Goal: Obtain resource: Download file/media

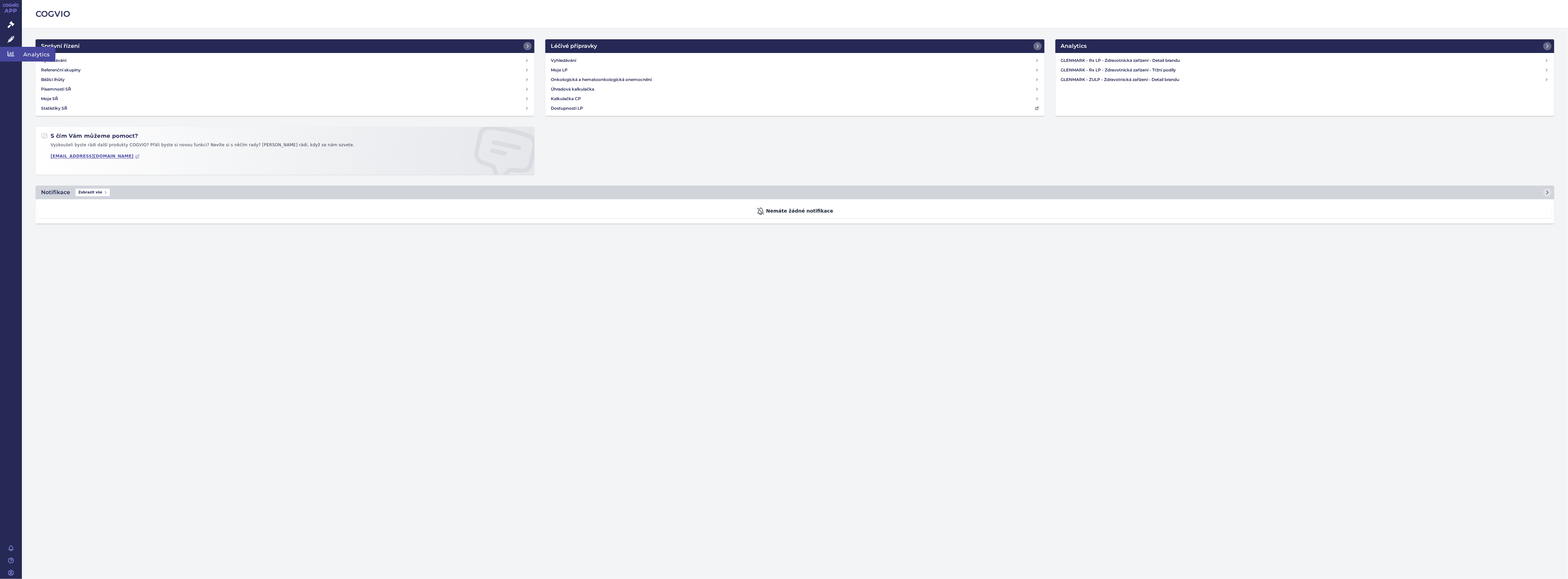
click at [13, 52] on icon at bounding box center [10, 54] width 7 height 5
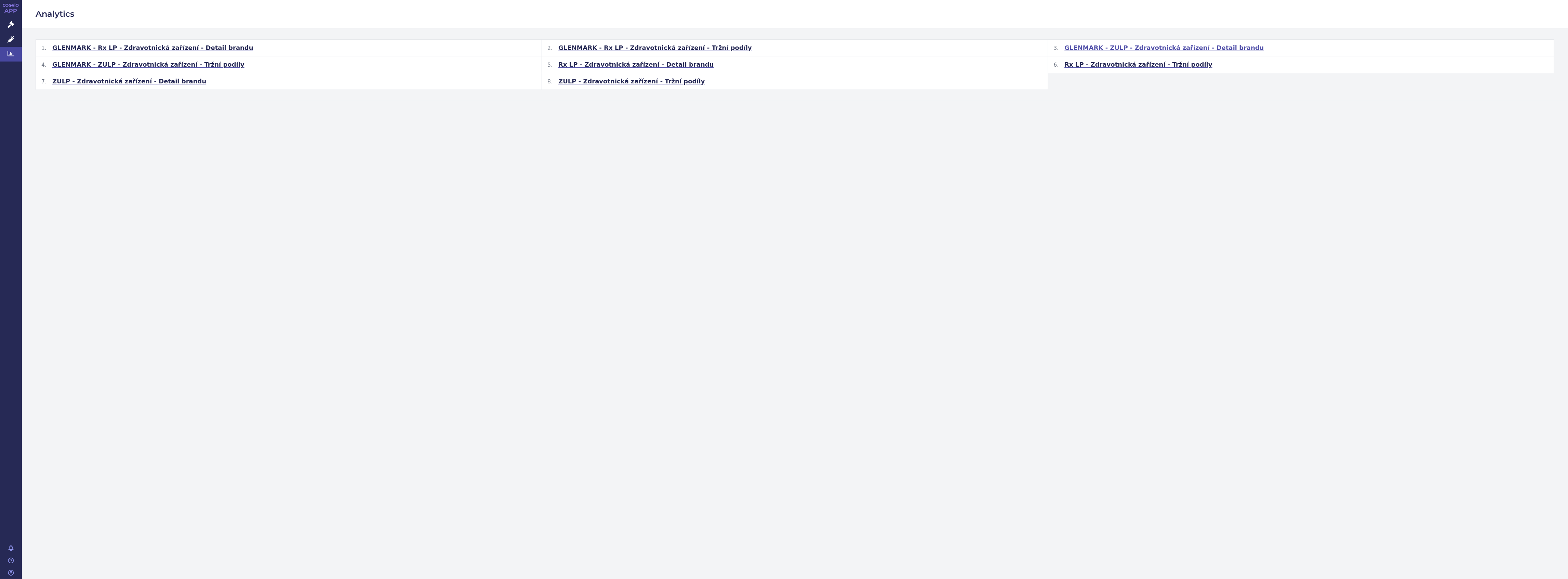
click at [1189, 49] on span "GLENMARK - ZULP - Zdravotnická zařízení - Detail brandu" at bounding box center [1164, 47] width 200 height 8
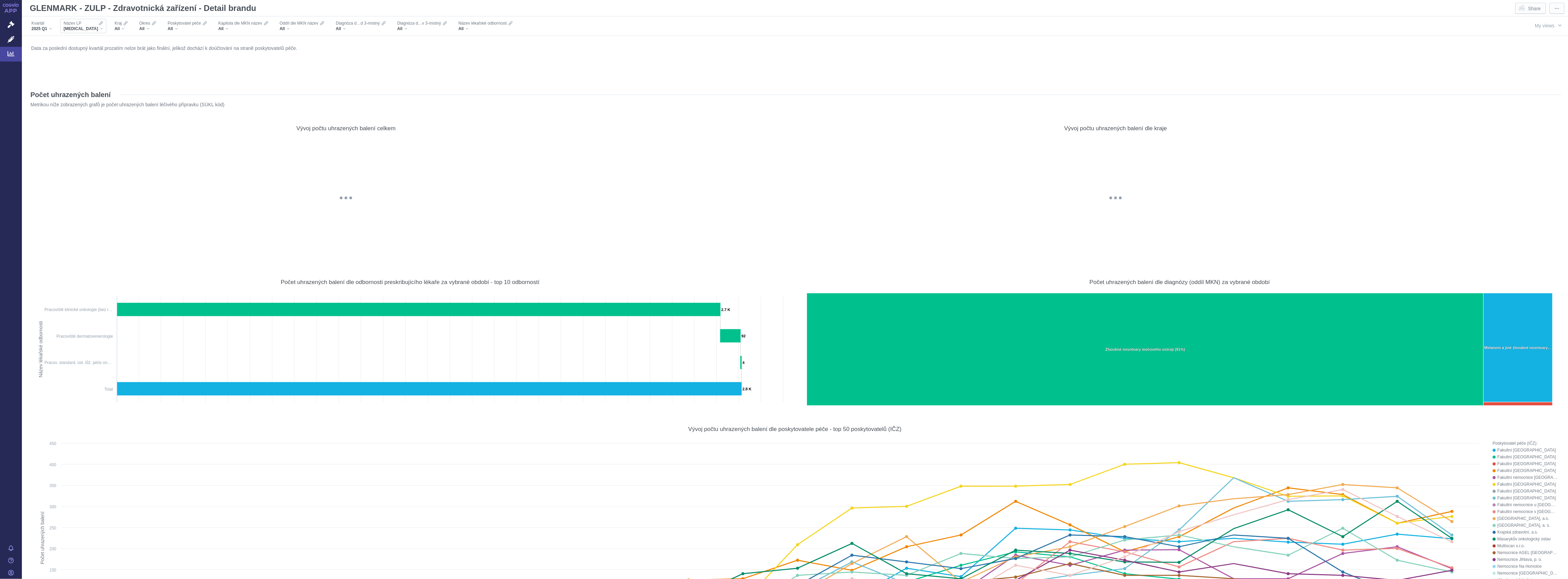
click at [84, 28] on span "BAVENCIO" at bounding box center [80, 29] width 35 height 5
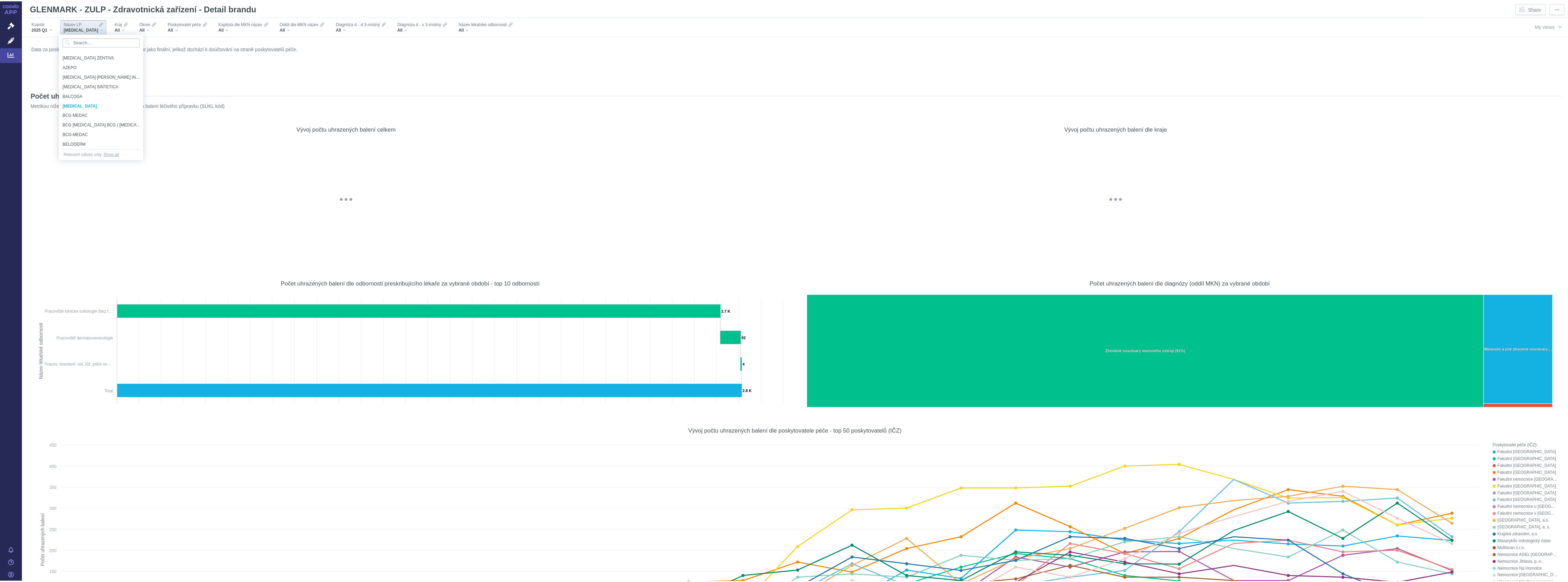
scroll to position [2101, 0]
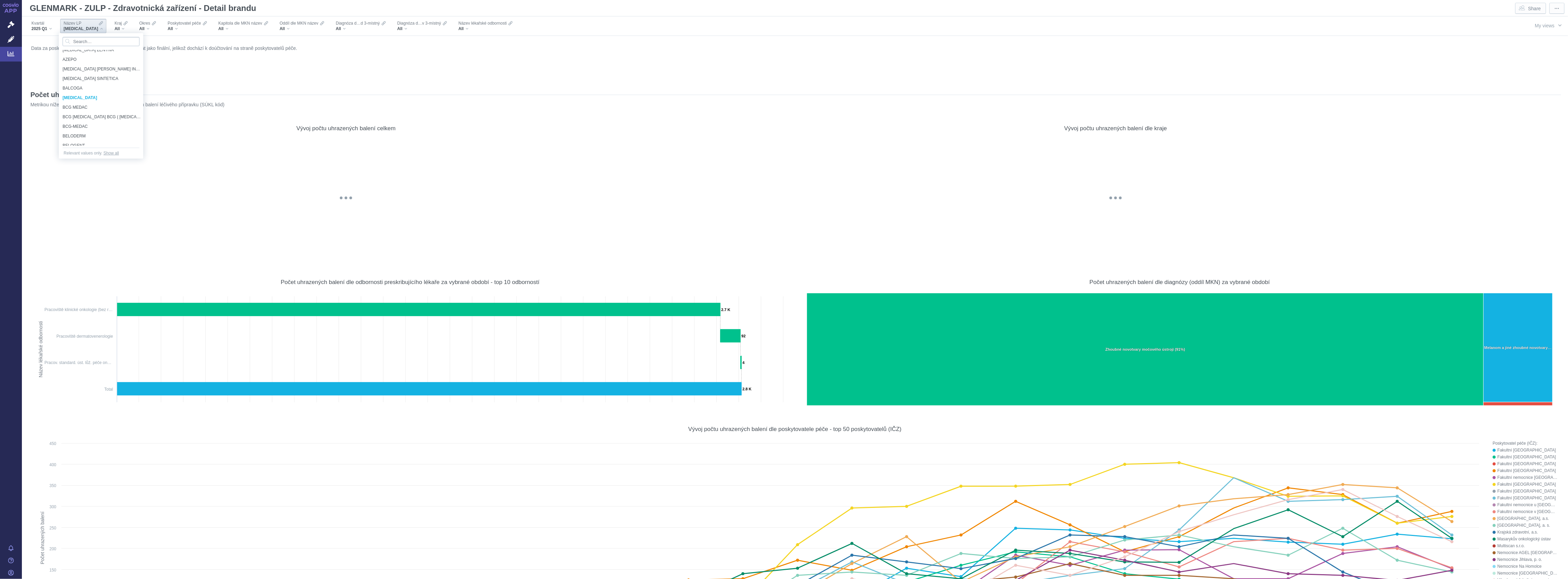
click at [81, 38] on input "Search attribute values" at bounding box center [101, 41] width 77 height 9
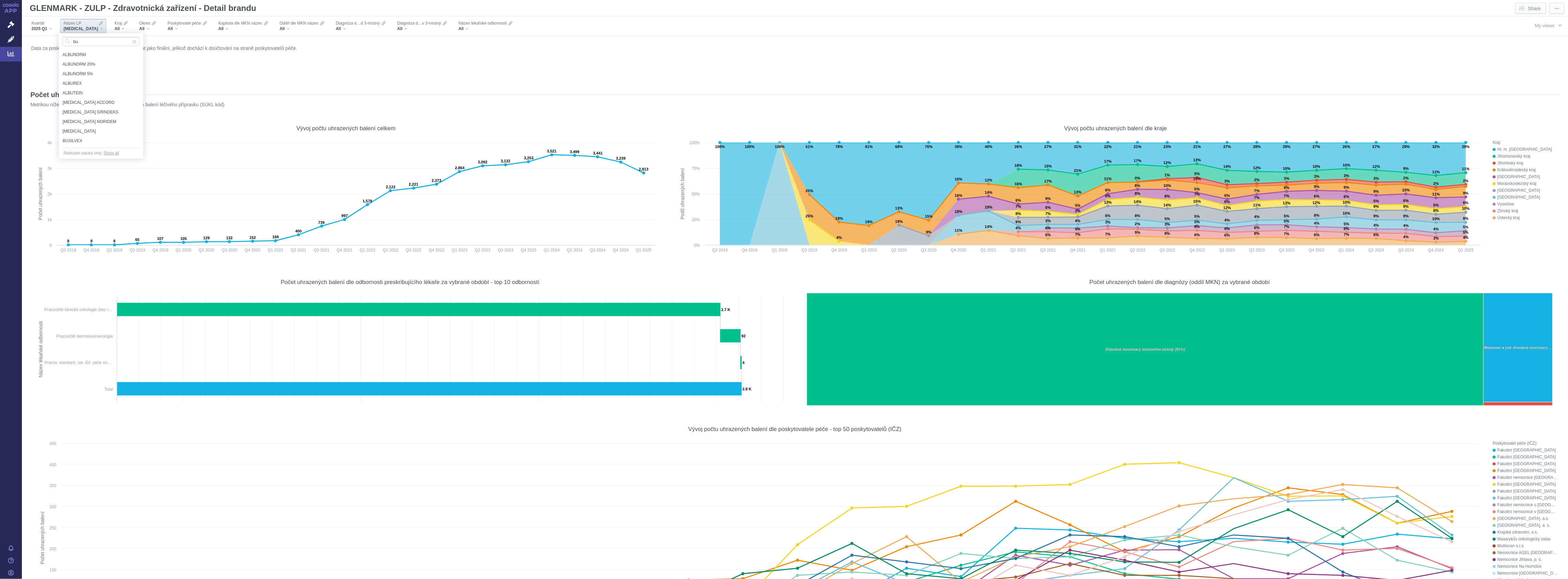
type input "b"
click at [95, 42] on input "Search attribute values" at bounding box center [101, 41] width 77 height 9
click at [142, 76] on div "AZACITIDIN SANDOZ AZACITIDIN STADA ARZNEIMITTEL AG AZACITIDINE ACCORD AZACITIDI…" at bounding box center [101, 97] width 84 height 95
click at [337, 68] on div "Data za poslední dostupný kvartál prozatím nelze brát jako finální, jelikož doc…" at bounding box center [794, 61] width 1531 height 36
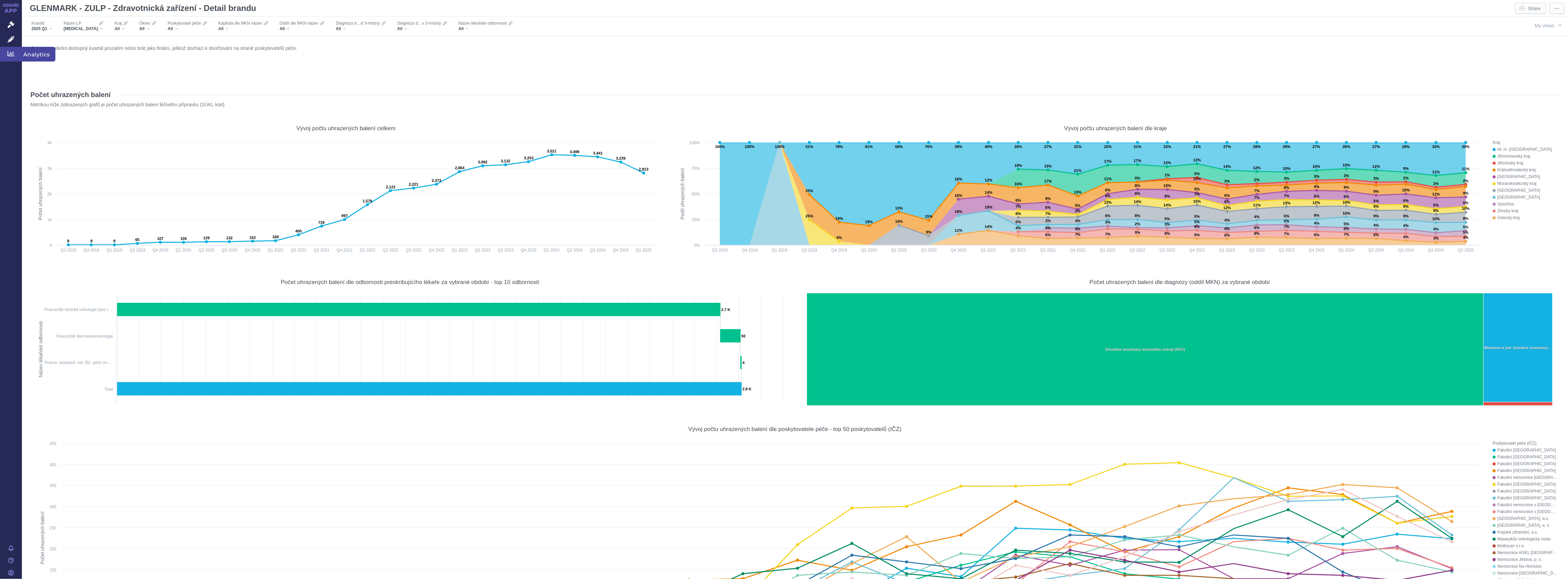
click at [14, 52] on icon at bounding box center [10, 54] width 7 height 7
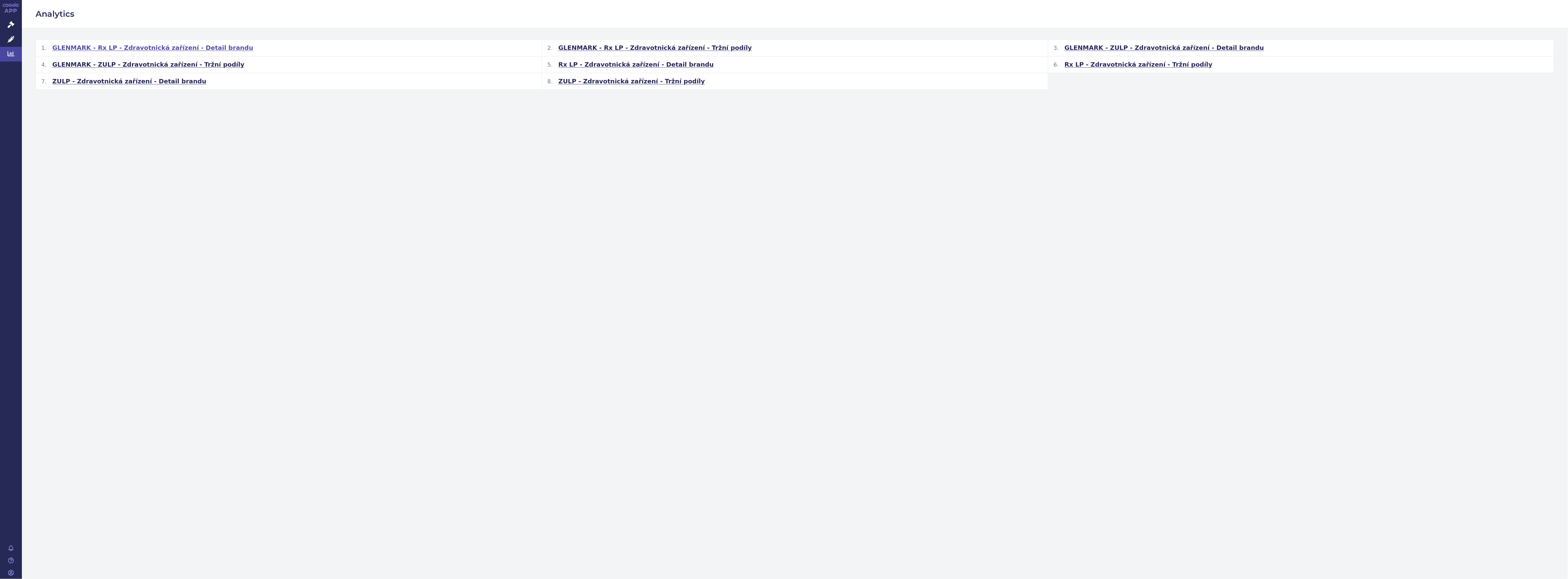
click at [212, 48] on span "GLENMARK - Rx LP - Zdravotnická zařízení - Detail brandu" at bounding box center [153, 47] width 201 height 8
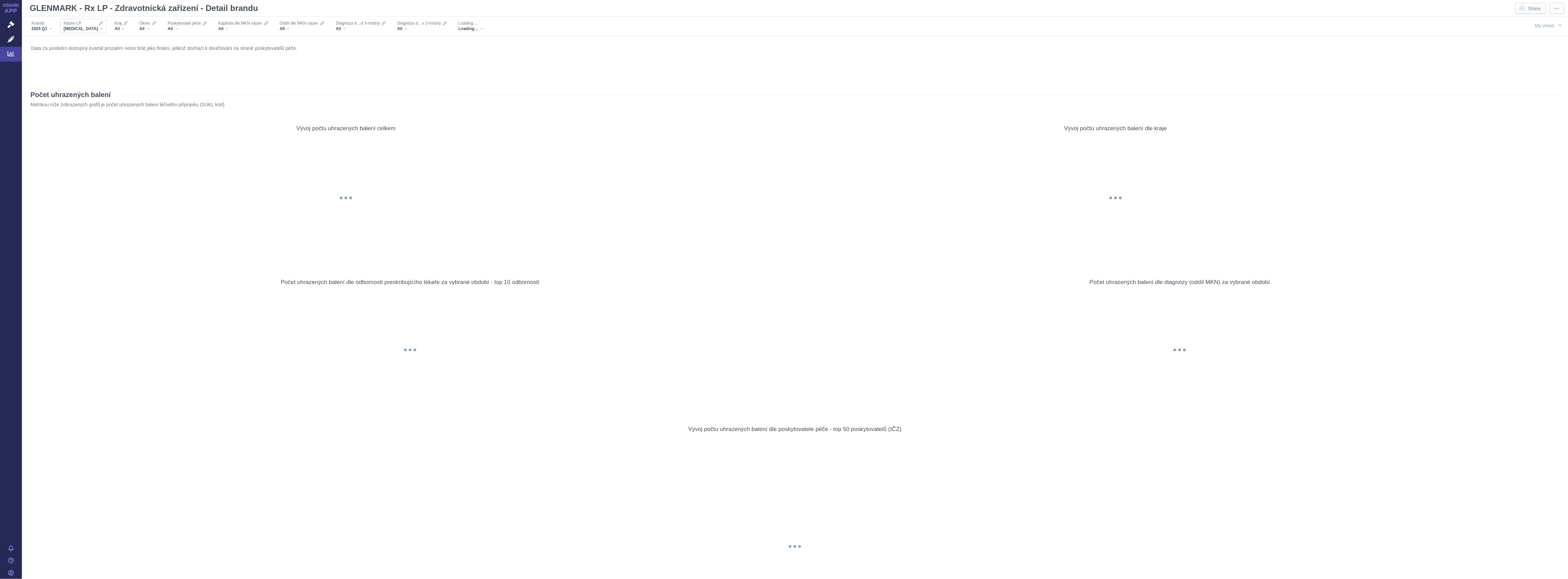
click at [89, 27] on div "Název LP [MEDICAL_DATA]" at bounding box center [83, 26] width 46 height 15
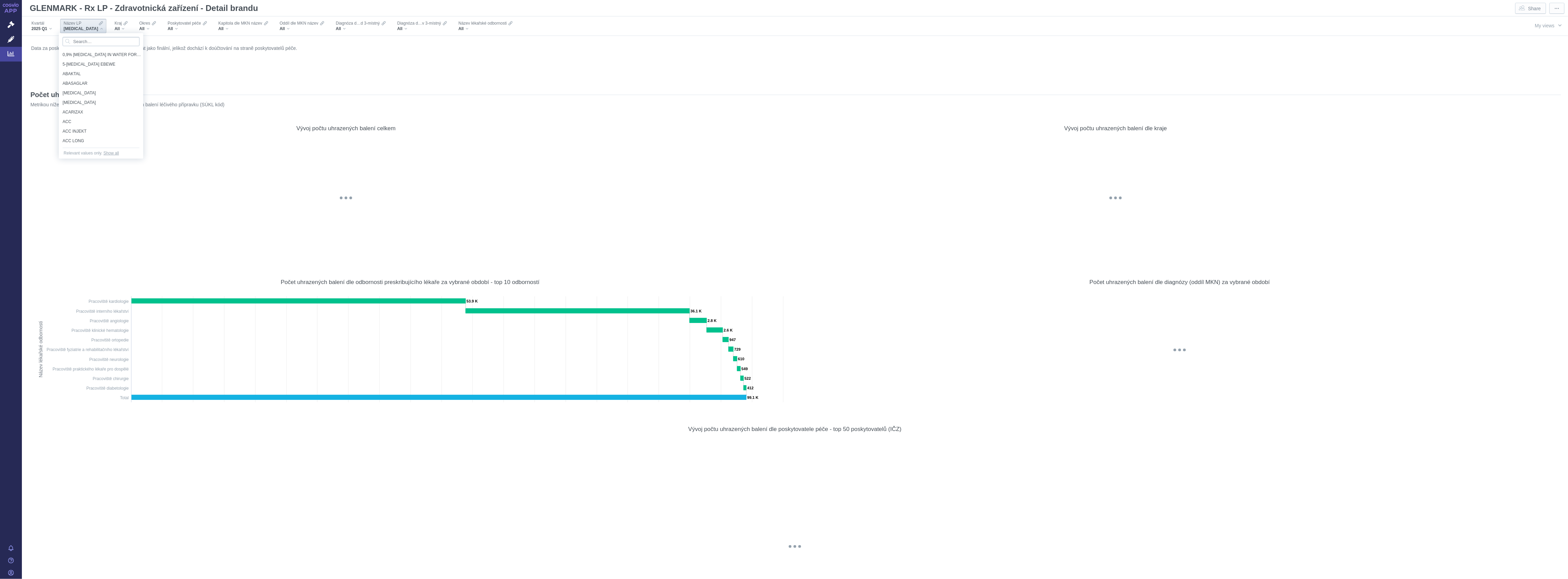
click at [89, 40] on input "Search attribute values" at bounding box center [101, 41] width 77 height 9
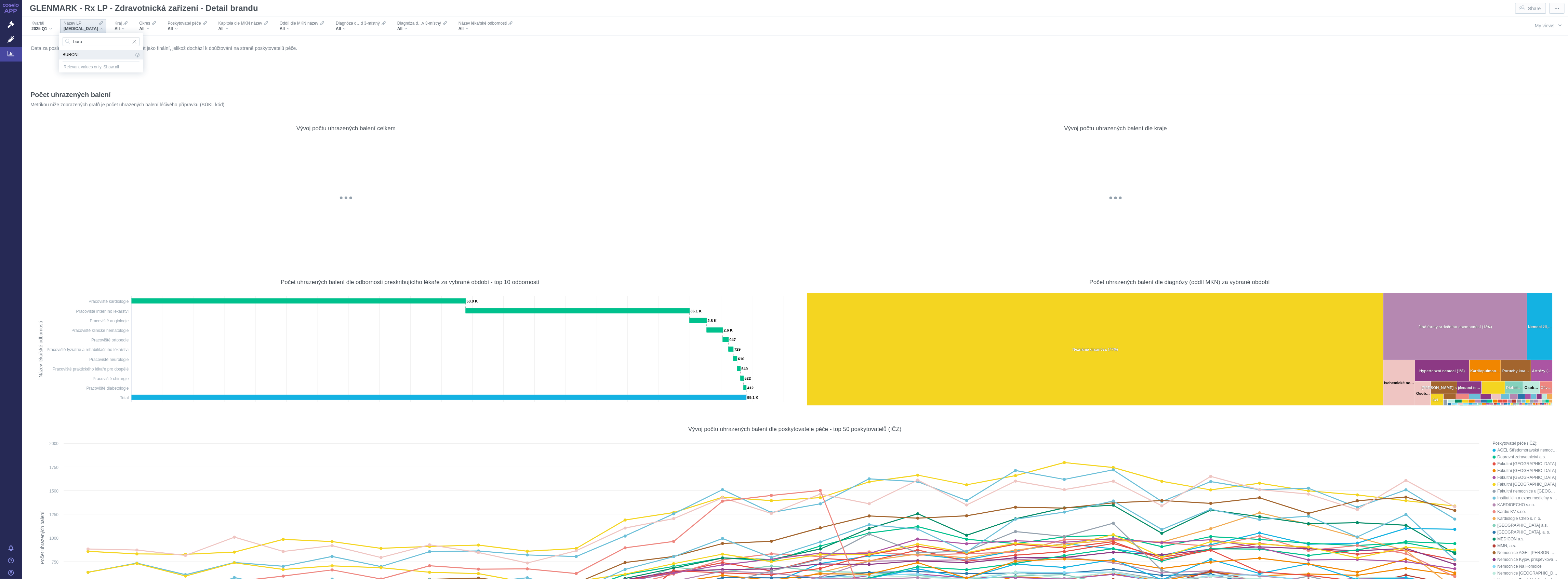
type input "buro"
click at [117, 55] on span "BURONIL" at bounding box center [98, 55] width 71 height 7
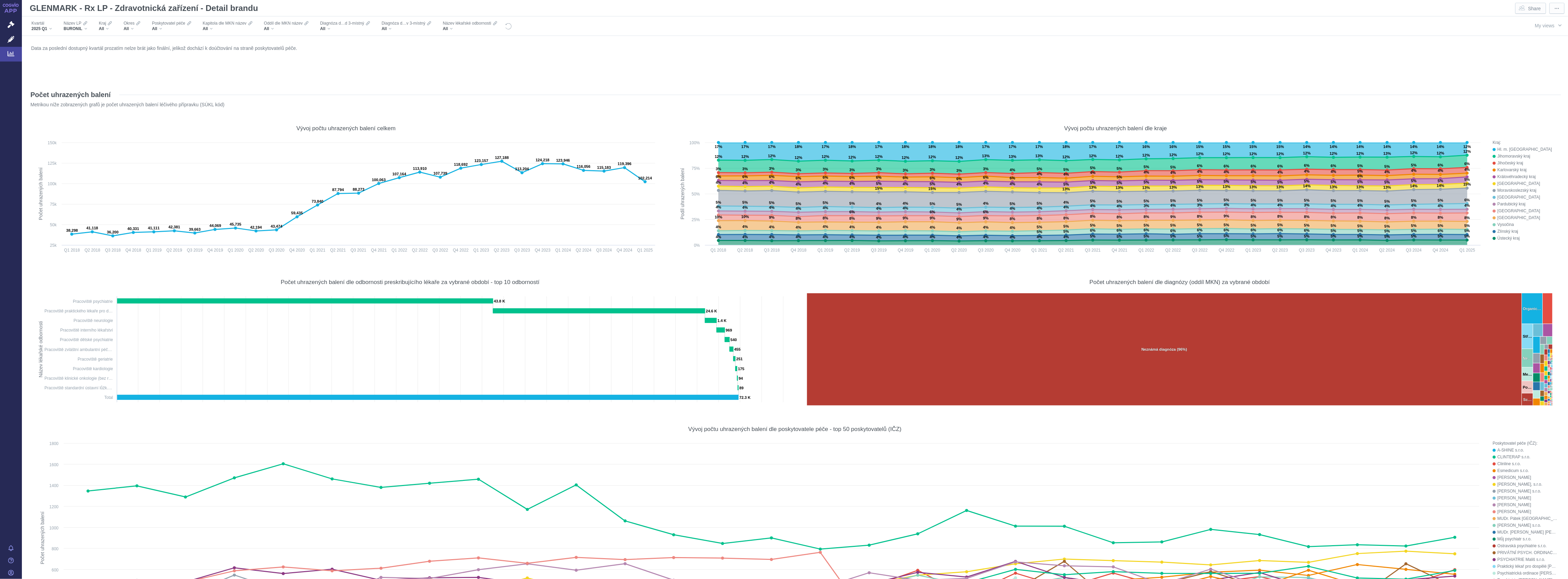
click at [91, 29] on div "Název LP BURONIL" at bounding box center [77, 26] width 35 height 15
click at [89, 29] on div "Název LP BURONIL" at bounding box center [75, 26] width 30 height 15
click at [88, 38] on input "Search attribute values" at bounding box center [101, 41] width 77 height 9
type input "eyl"
click at [15, 52] on link "Analytics" at bounding box center [11, 54] width 22 height 15
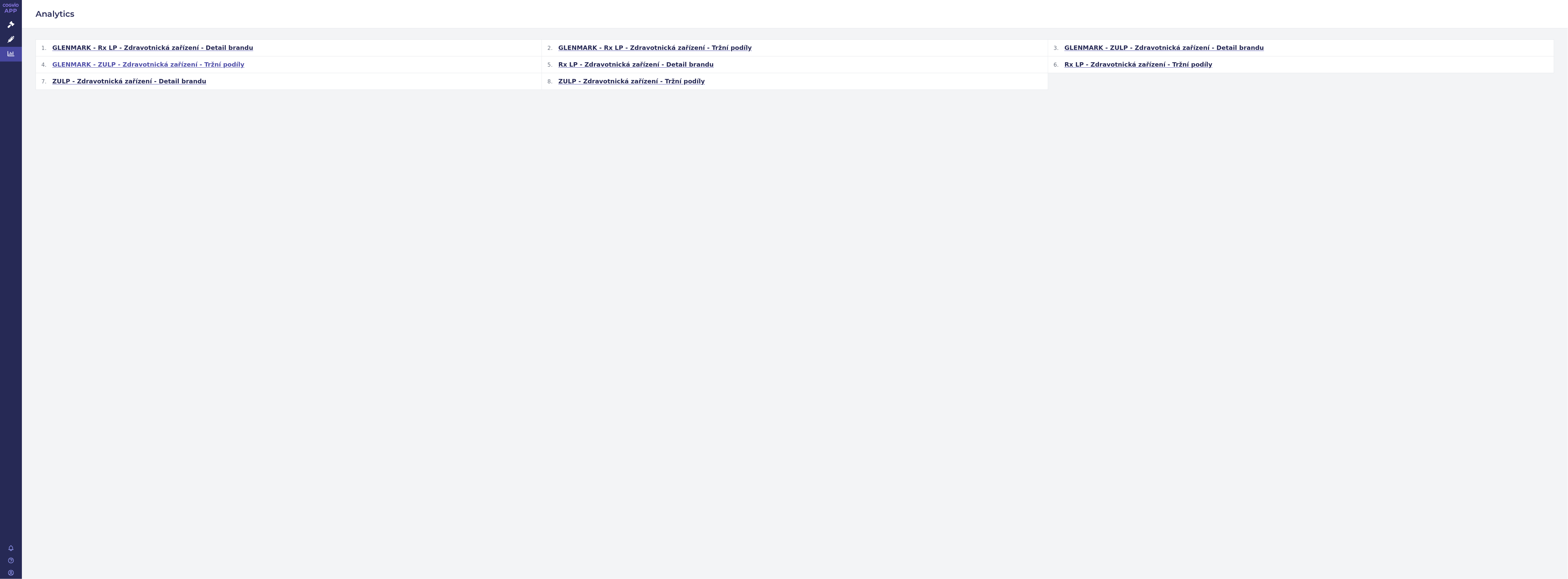
click at [178, 68] on span "GLENMARK - ZULP - Zdravotnická zařízení - Tržní podíly" at bounding box center [149, 64] width 192 height 8
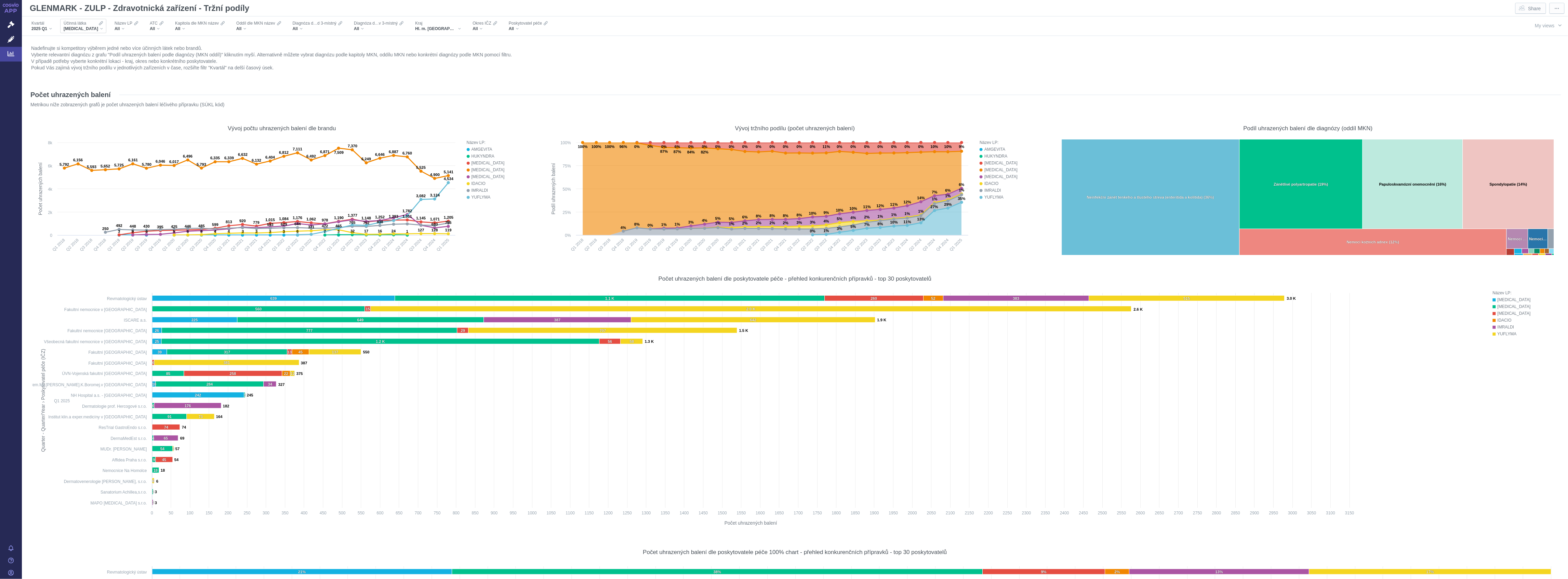
click at [94, 29] on div "ADALIMUMAB" at bounding box center [83, 29] width 40 height 5
click at [94, 38] on input "Search attribute values" at bounding box center [101, 41] width 77 height 9
type input "afli"
click at [128, 66] on span "Only" at bounding box center [130, 66] width 9 height 7
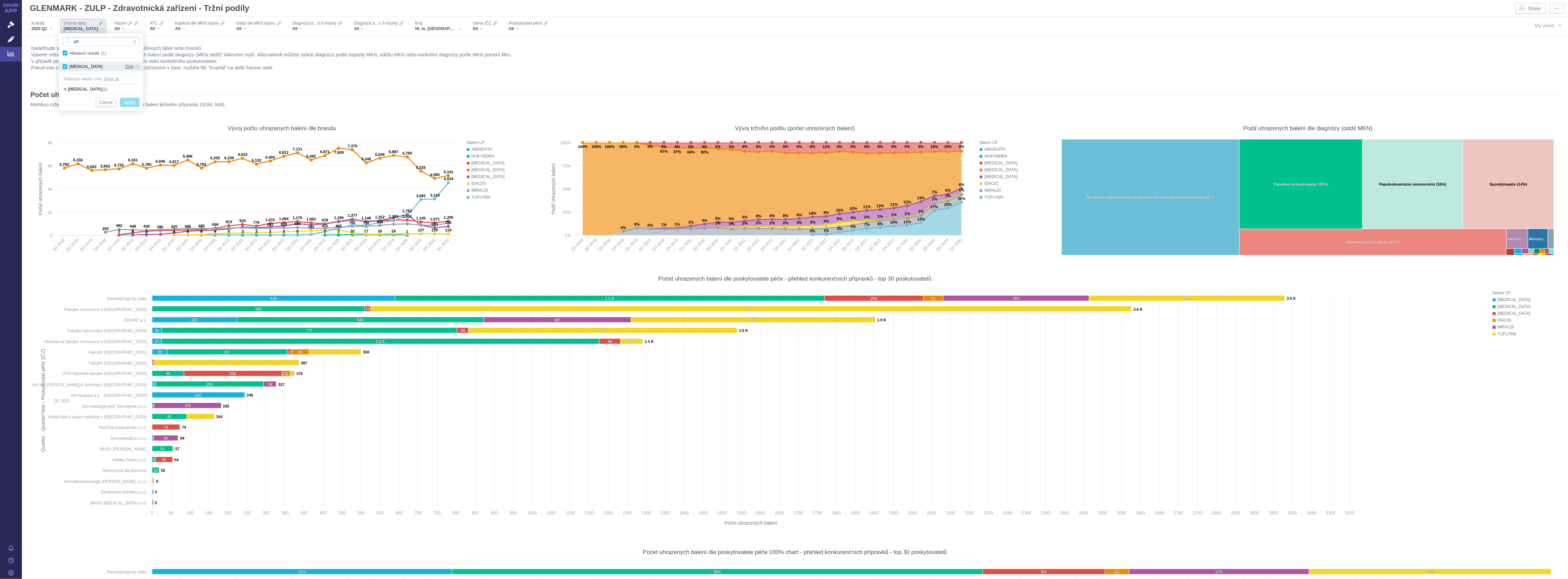
checkbox input "true"
click at [126, 106] on span "Apply" at bounding box center [130, 103] width 12 height 9
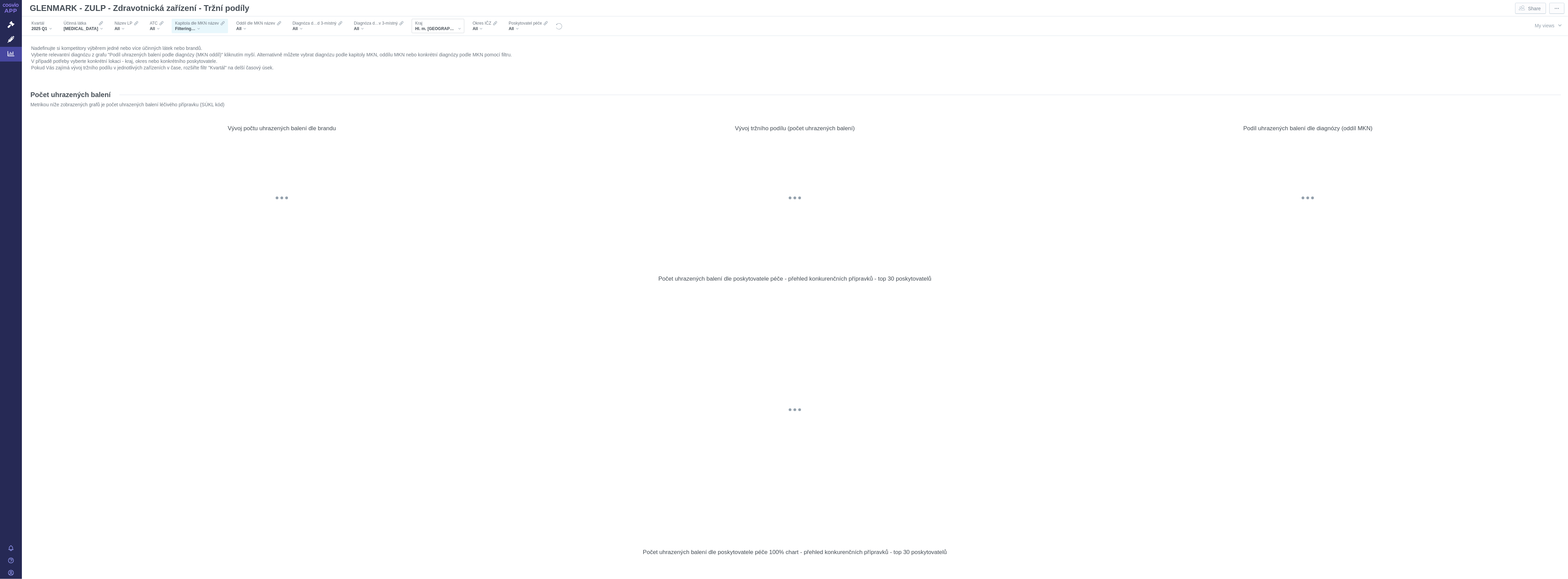
click at [435, 31] on div "Hl. m. [GEOGRAPHIC_DATA]" at bounding box center [438, 29] width 46 height 5
click at [469, 181] on button "Apply" at bounding box center [476, 179] width 19 height 9
click at [416, 54] on input "All (15)" at bounding box center [417, 51] width 4 height 4
checkbox input "true"
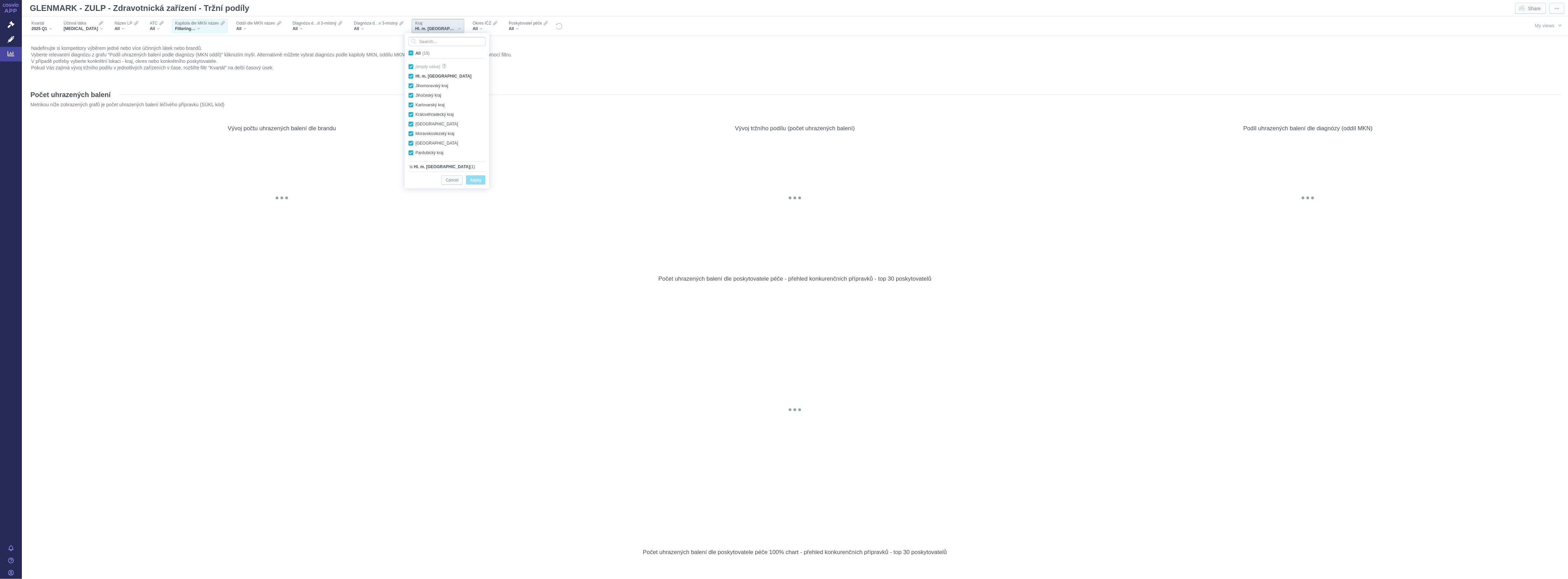
checkbox input "true"
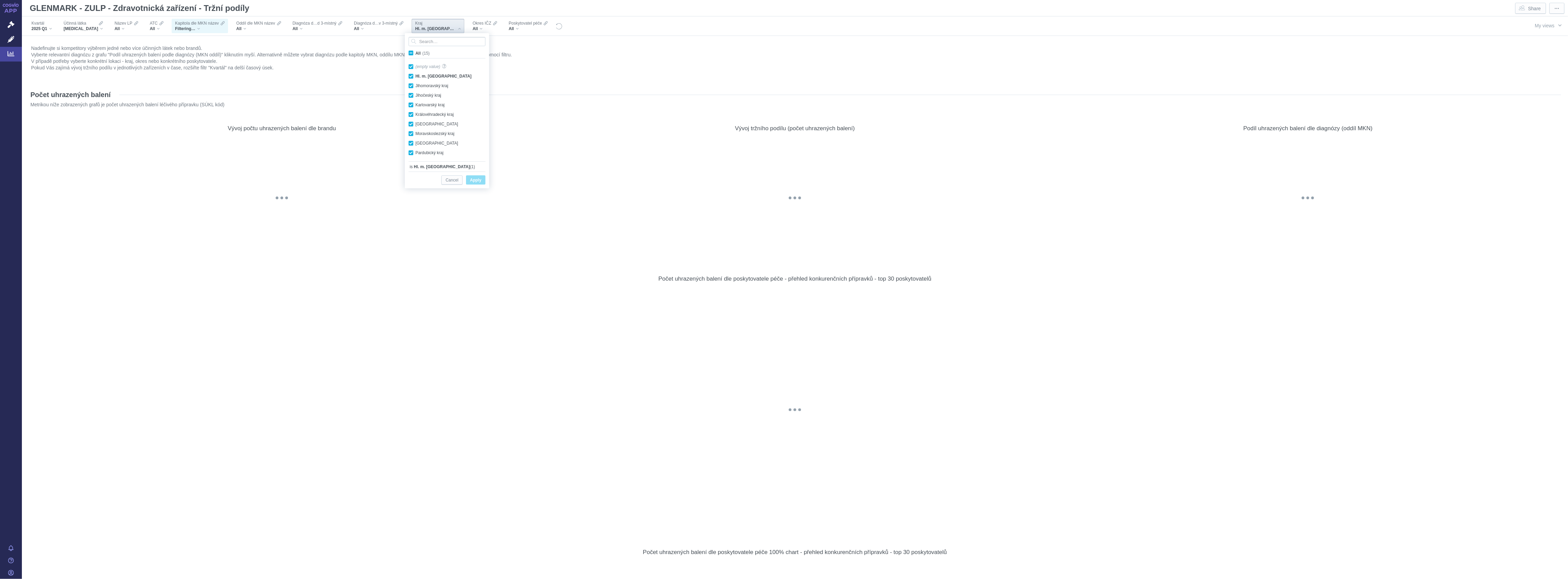
checkbox input "true"
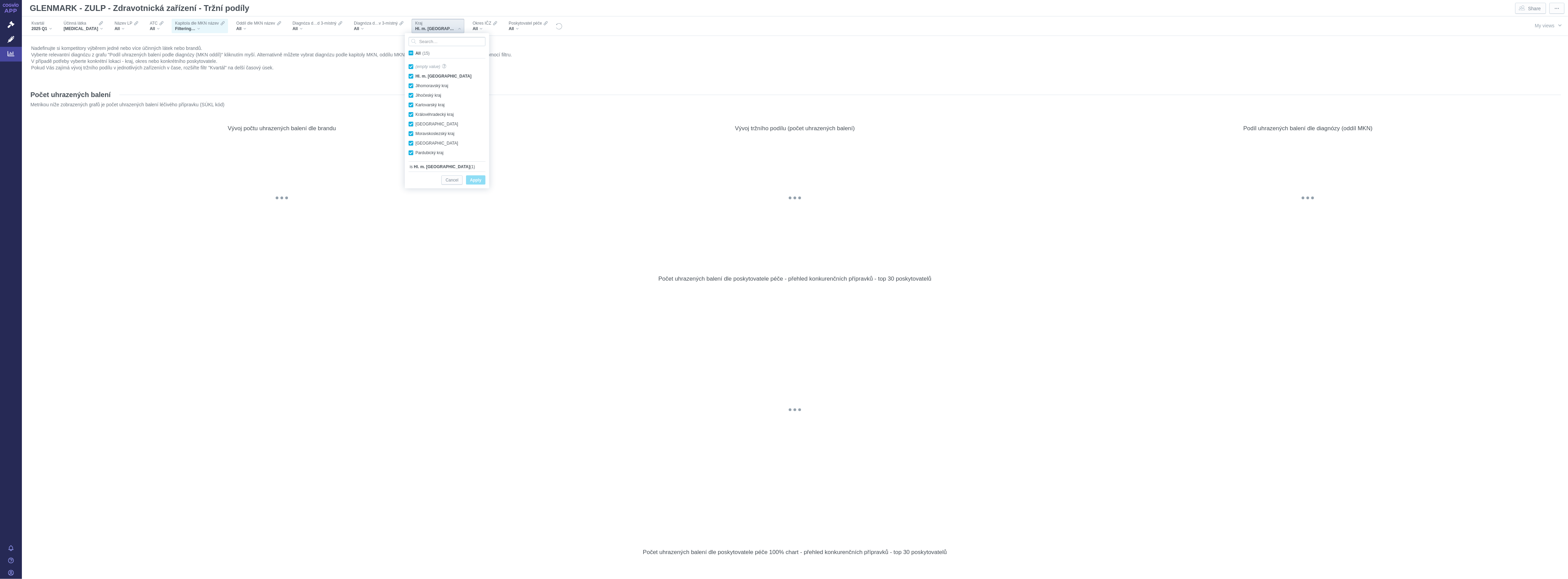
checkbox input "true"
click at [472, 182] on span "Apply" at bounding box center [475, 180] width 12 height 9
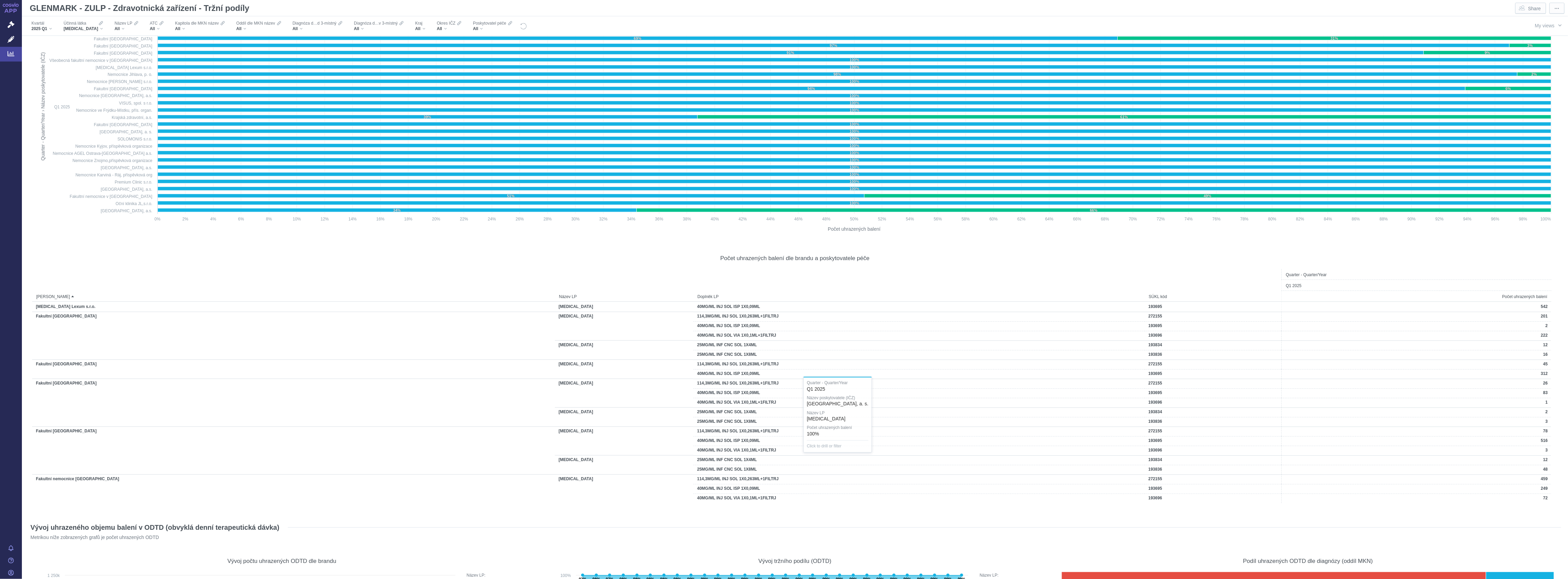
scroll to position [683, 0]
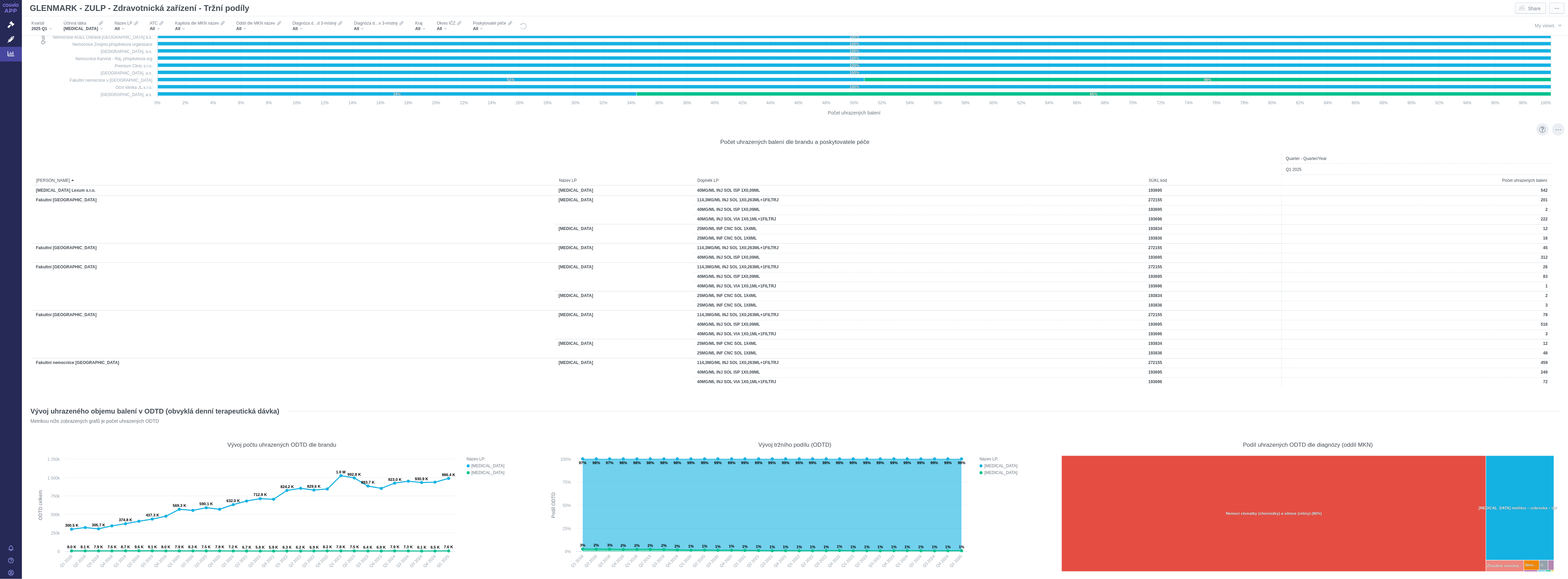
drag, startPoint x: 819, startPoint y: 394, endPoint x: 954, endPoint y: 395, distance: 135.0
click at [954, 395] on div "Počet uhrazených balení dle brandu a poskytovatele péče Quarter - Quarter/Year …" at bounding box center [795, 262] width 1533 height 270
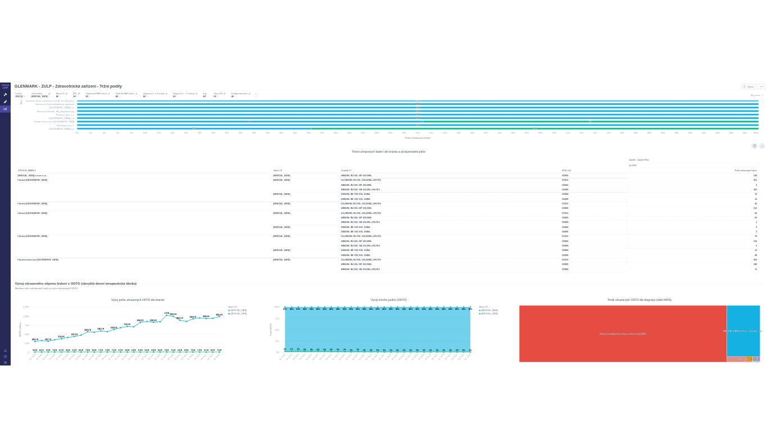
scroll to position [0, 11]
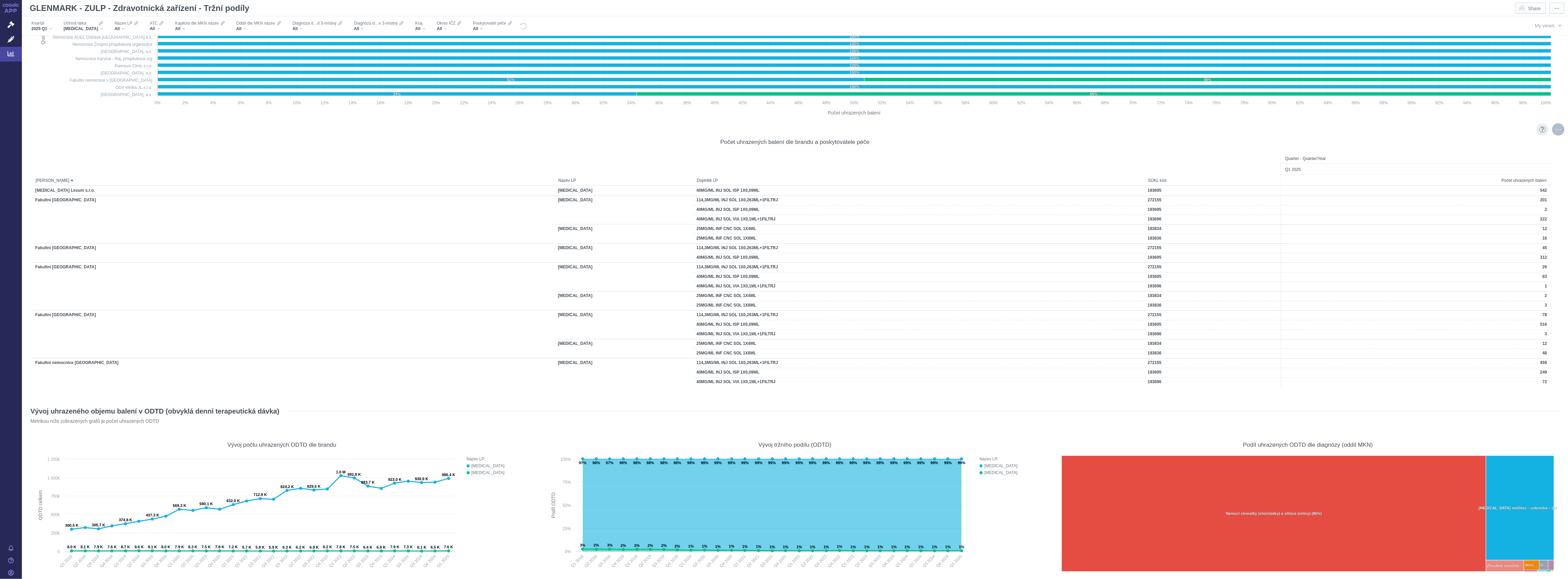
click at [1552, 131] on div "More actions" at bounding box center [1558, 130] width 12 height 12
click at [1509, 141] on span "Export" at bounding box center [1497, 144] width 75 height 7
click at [1483, 182] on span "Formatted (.xlsx)" at bounding box center [1497, 182] width 75 height 7
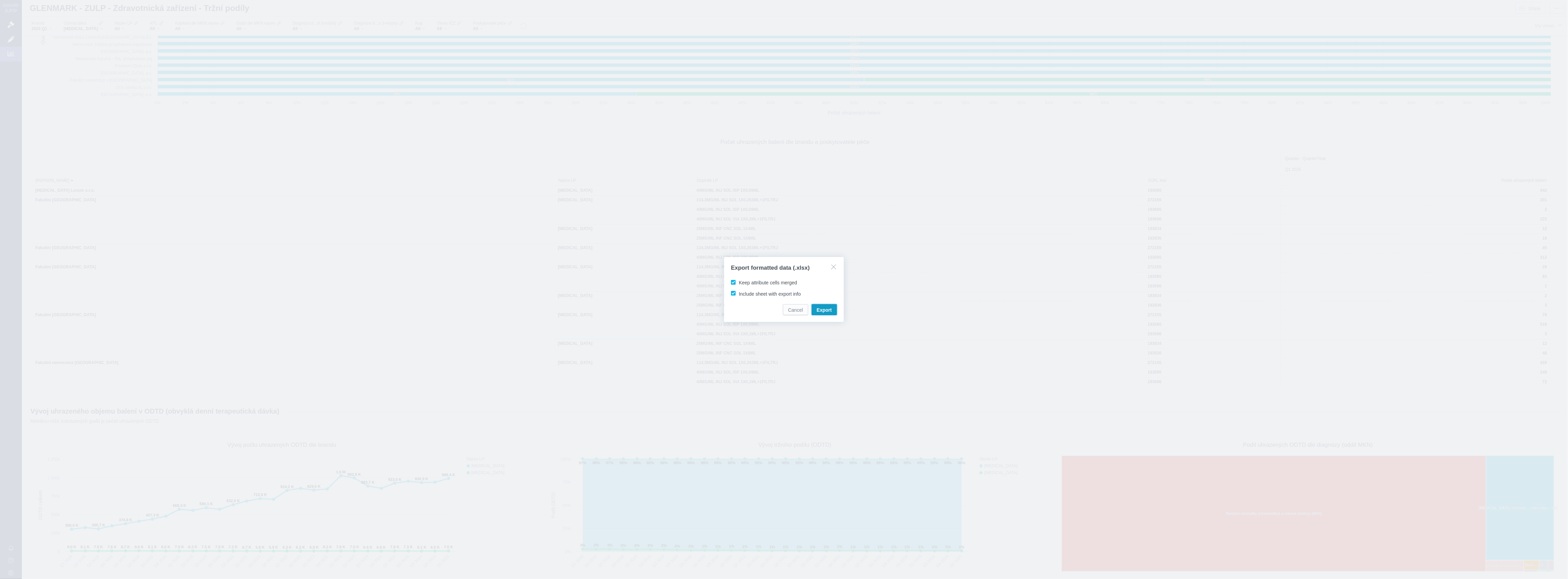
click at [824, 309] on span "Export" at bounding box center [824, 310] width 15 height 7
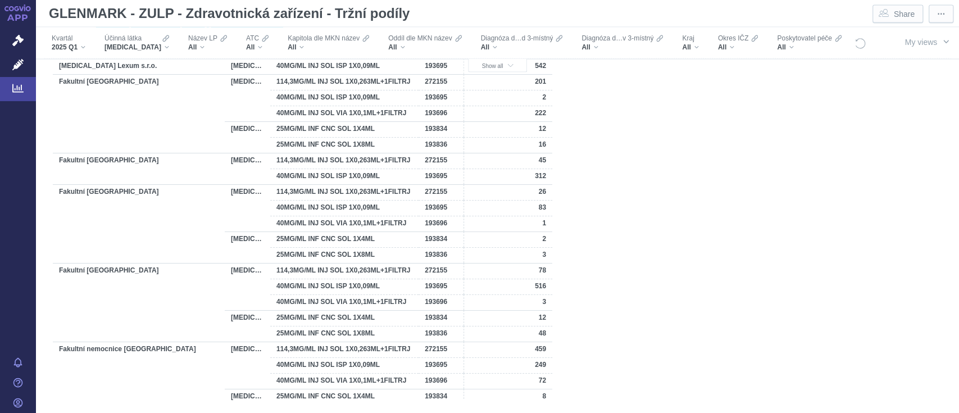
scroll to position [1123, 0]
